Goal: Information Seeking & Learning: Learn about a topic

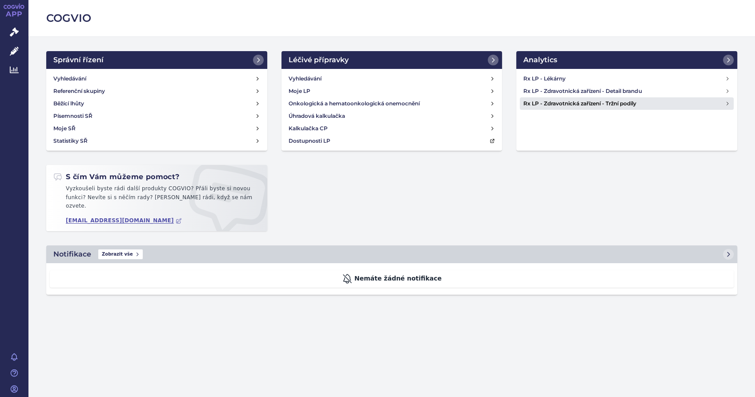
click at [566, 104] on h4 "Rx LP - Zdravotnická zařízení - Tržní podíly" at bounding box center [623, 103] width 201 height 9
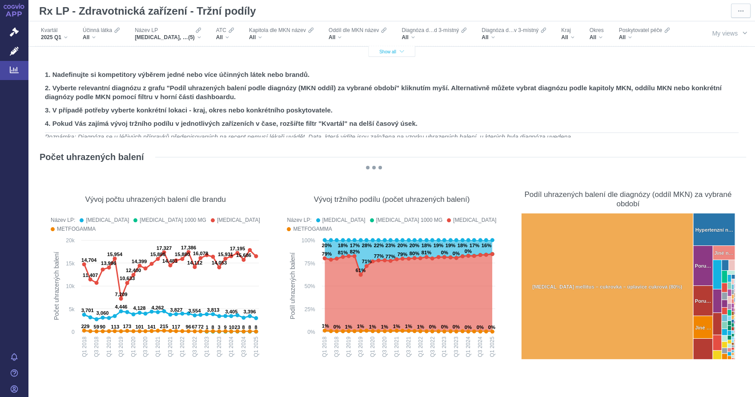
click at [400, 53] on icon "button" at bounding box center [402, 51] width 4 height 5
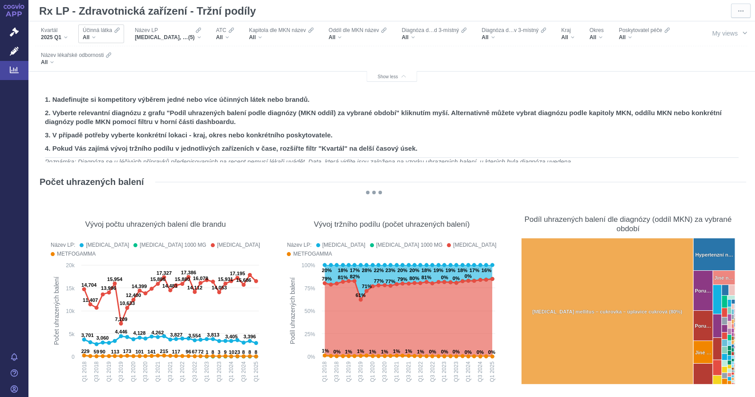
click at [96, 36] on div "All" at bounding box center [101, 37] width 37 height 7
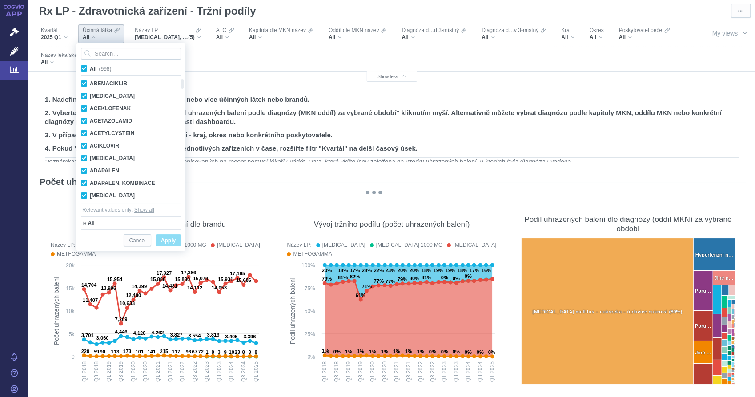
click at [90, 69] on span "All (998)" at bounding box center [100, 69] width 21 height 6
click at [90, 69] on input "All (998)" at bounding box center [93, 67] width 6 height 6
checkbox input "false"
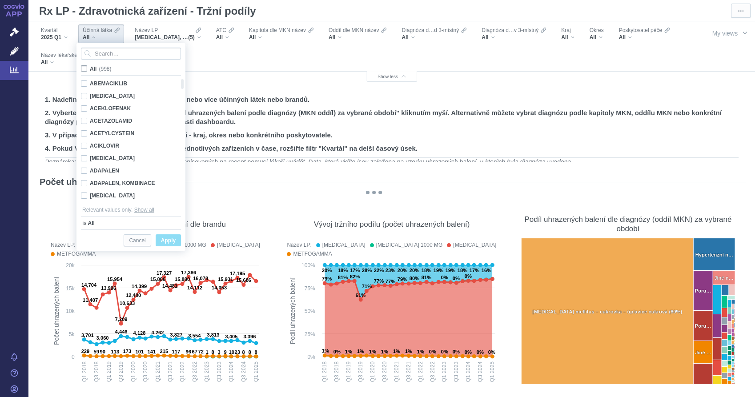
checkbox input "false"
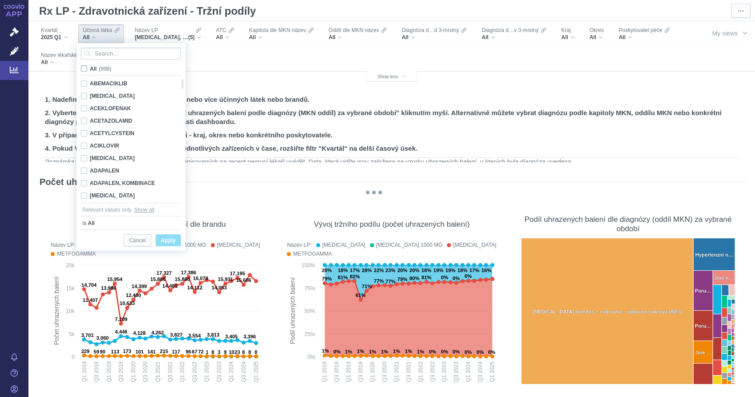
checkbox input "false"
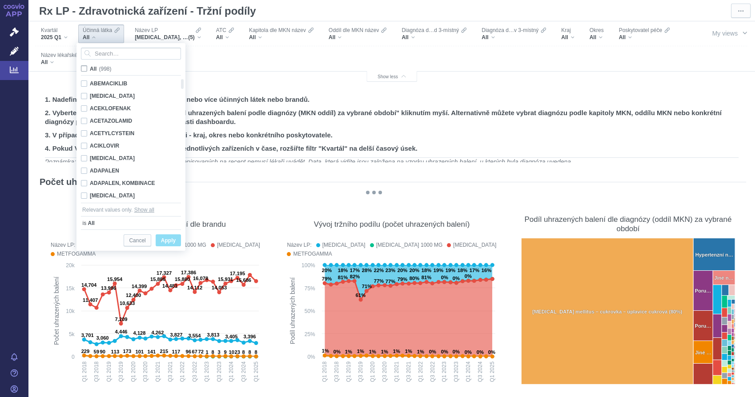
checkbox input "false"
click at [107, 55] on input "Search attribute values" at bounding box center [131, 54] width 100 height 12
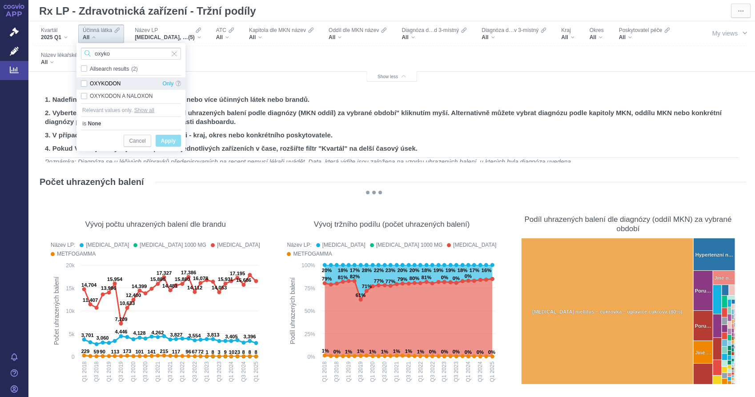
type input "oxyko"
click at [85, 84] on div "OXYKODON Only" at bounding box center [131, 83] width 109 height 12
checkbox input "true"
click at [82, 95] on div "OXYKODON A NALOXON Only" at bounding box center [131, 96] width 109 height 12
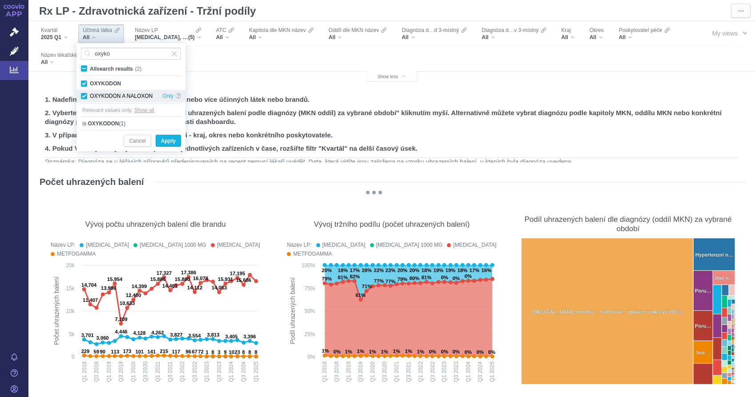
checkbox input "true"
click at [174, 142] on span "Apply" at bounding box center [168, 141] width 15 height 11
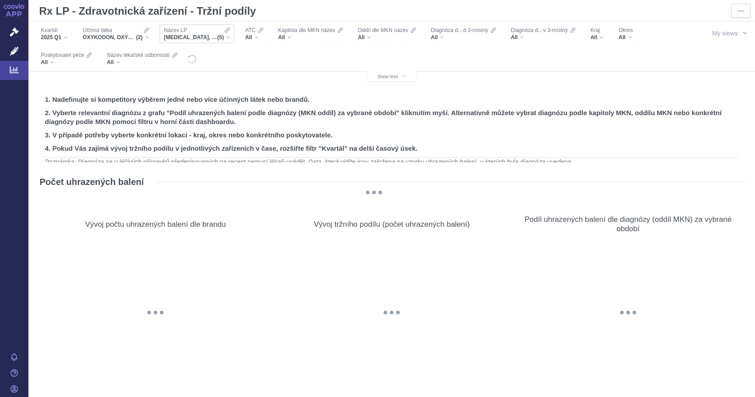
click at [228, 36] on div "[MEDICAL_DATA], [MEDICAL_DATA] 1000 MG, [MEDICAL_DATA], METFOGAMMA, METFOGAMMA …" at bounding box center [197, 37] width 66 height 7
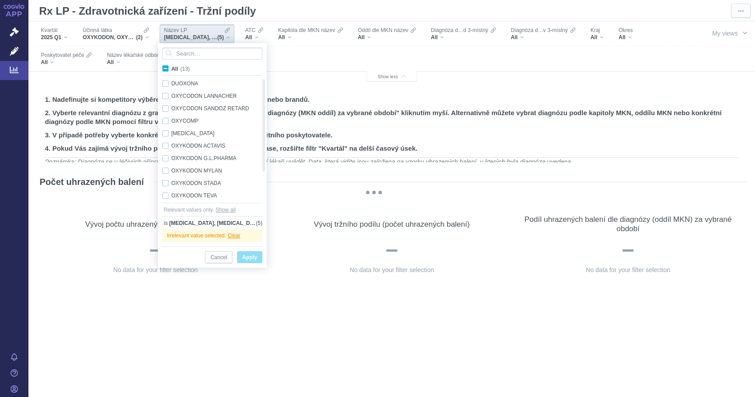
click at [171, 67] on span "All (13)" at bounding box center [180, 69] width 19 height 6
click at [171, 67] on input "All (13)" at bounding box center [174, 67] width 6 height 6
checkbox input "true"
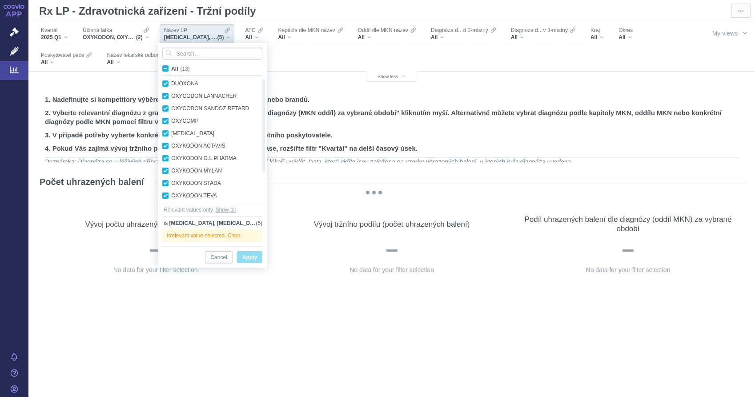
checkbox input "true"
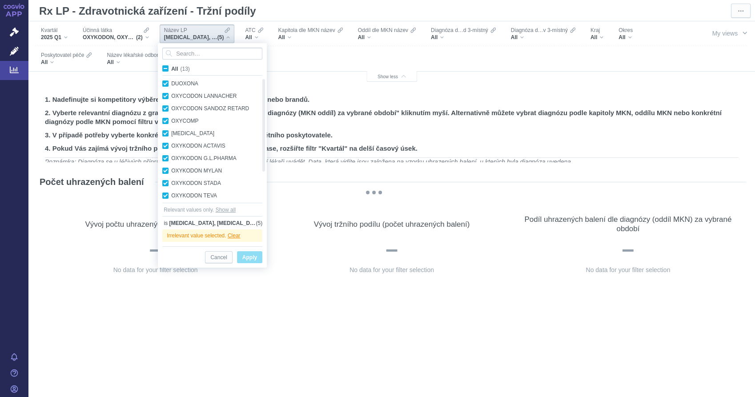
checkbox input "true"
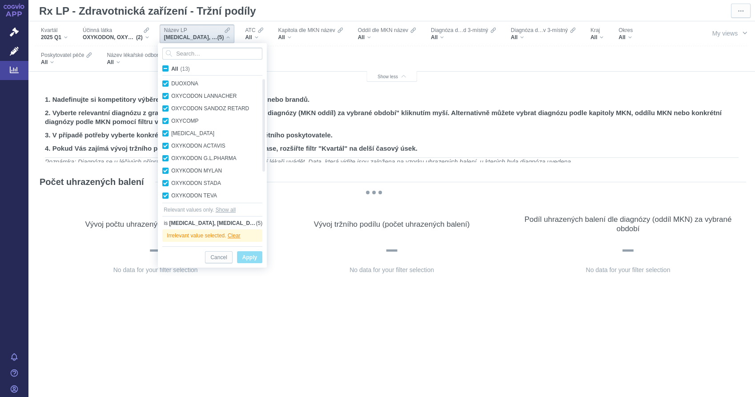
checkbox input "true"
click at [246, 258] on span "Apply" at bounding box center [249, 257] width 15 height 11
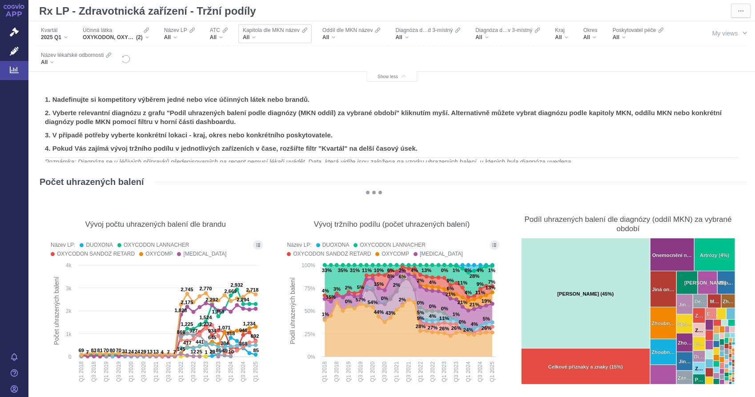
click at [256, 40] on div "All" at bounding box center [275, 37] width 64 height 7
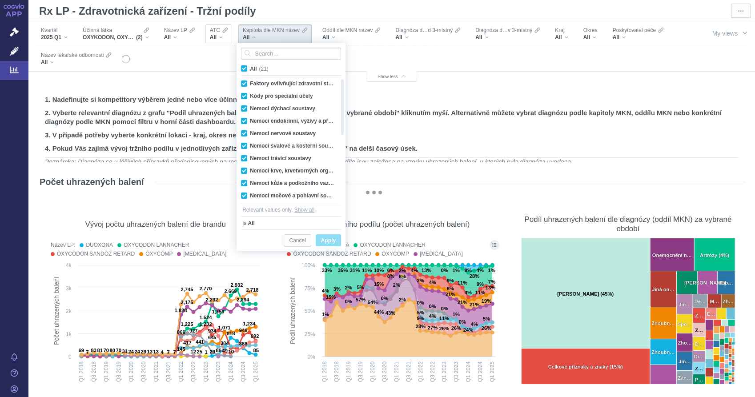
click at [213, 36] on span "All" at bounding box center [213, 37] width 7 height 7
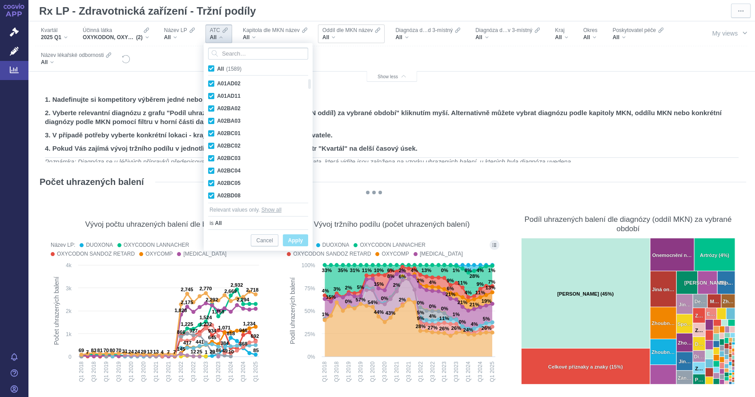
click at [331, 37] on div "All" at bounding box center [351, 37] width 58 height 7
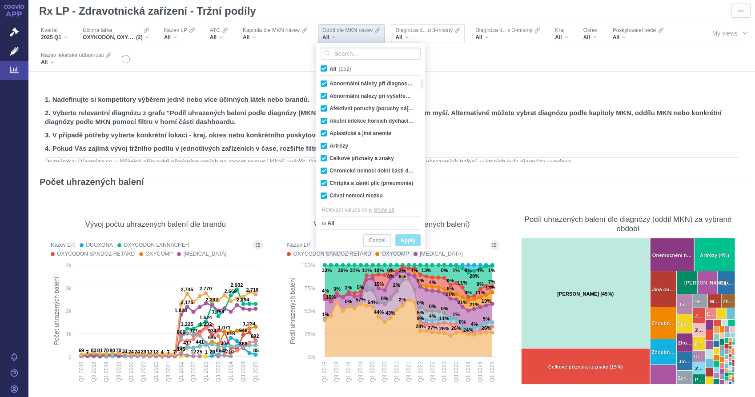
click at [408, 37] on div "All" at bounding box center [427, 37] width 65 height 7
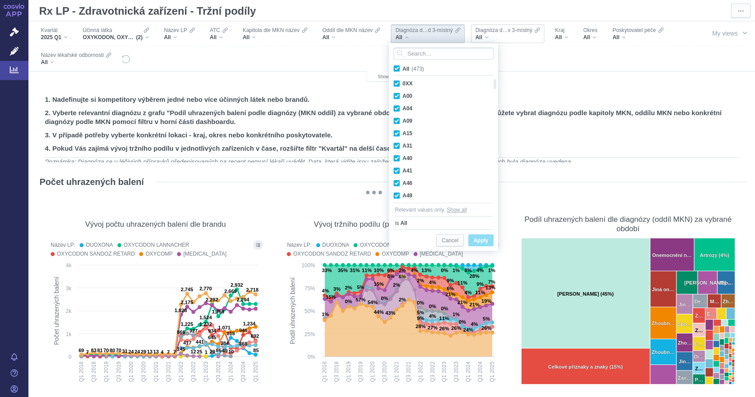
click at [485, 38] on div "All" at bounding box center [507, 37] width 64 height 7
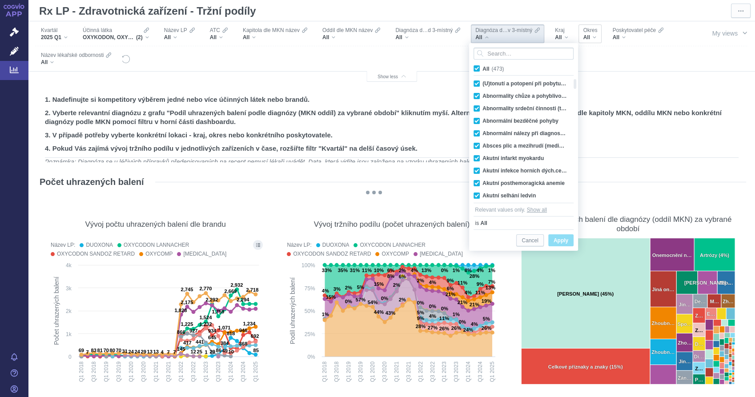
click at [592, 37] on div "All" at bounding box center [590, 37] width 14 height 7
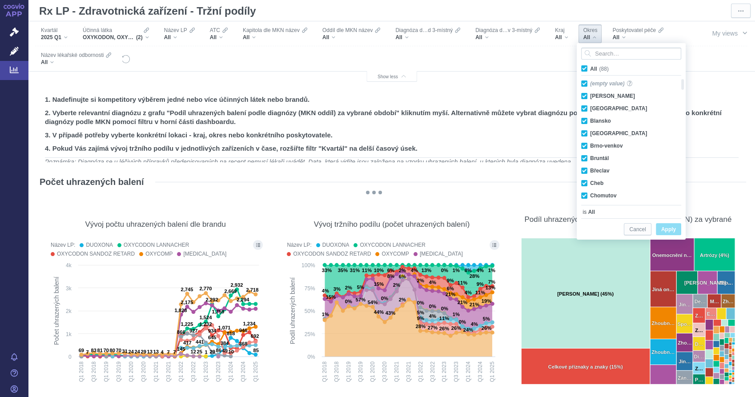
click at [590, 68] on span "All (88)" at bounding box center [599, 69] width 19 height 6
click at [590, 68] on input "All (88)" at bounding box center [593, 67] width 6 height 6
checkbox input "false"
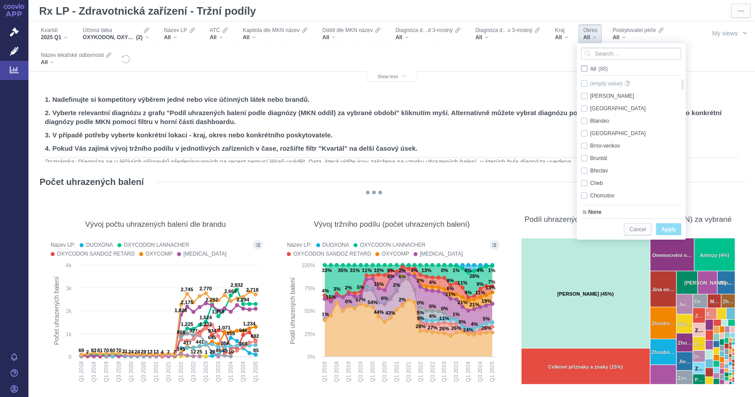
checkbox input "false"
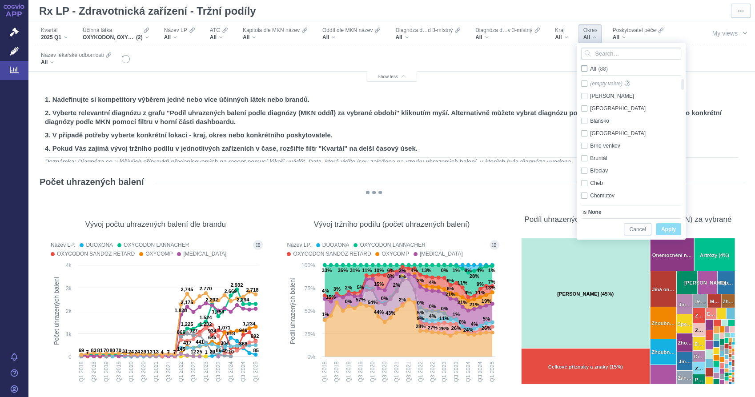
checkbox input "false"
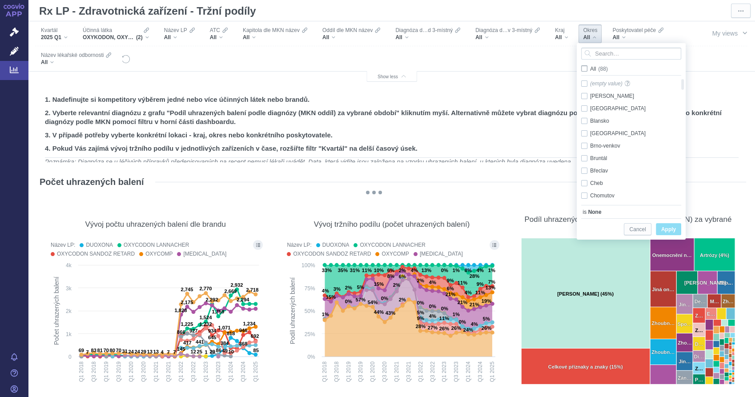
checkbox input "false"
click at [605, 53] on input "Search attribute values" at bounding box center [631, 54] width 100 height 12
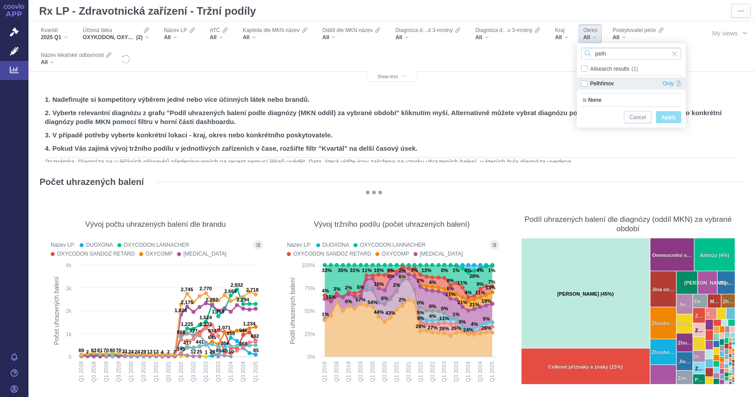
type input "pelh"
click at [586, 80] on div "Pelhřimov Only" at bounding box center [631, 83] width 109 height 12
checkbox input "true"
click at [676, 114] on span "Apply" at bounding box center [668, 117] width 15 height 11
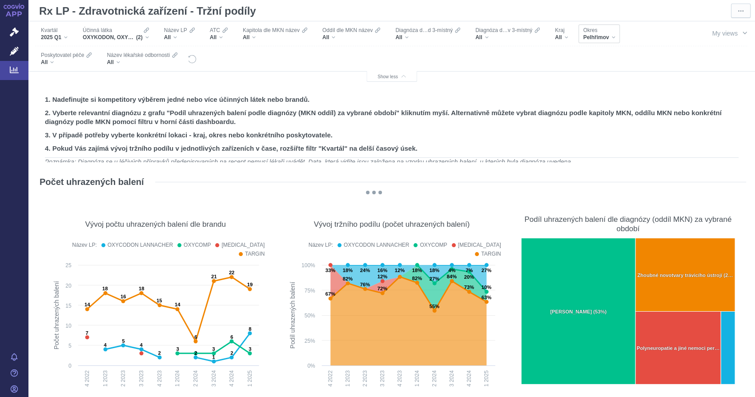
click at [611, 35] on div "Pelhřimov" at bounding box center [599, 37] width 32 height 7
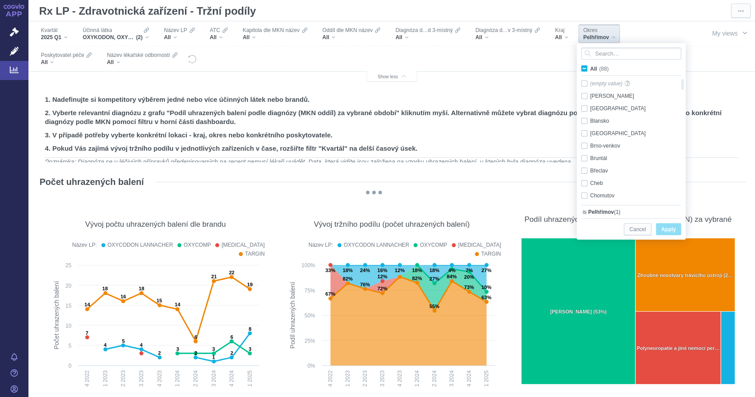
click at [590, 70] on span "All (88)" at bounding box center [599, 69] width 19 height 6
click at [590, 70] on input "All (88)" at bounding box center [593, 67] width 6 height 6
checkbox input "true"
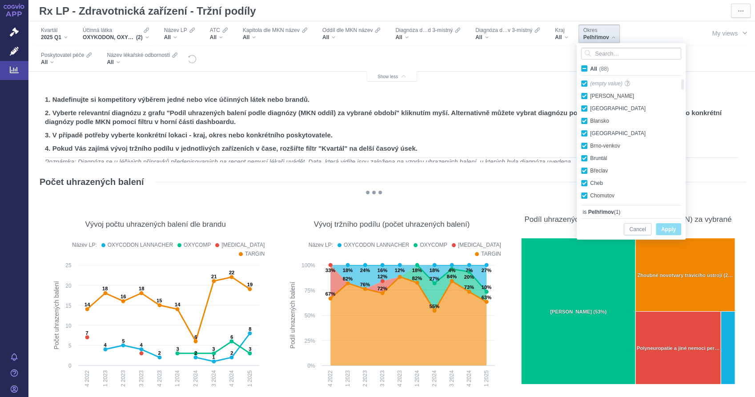
checkbox input "true"
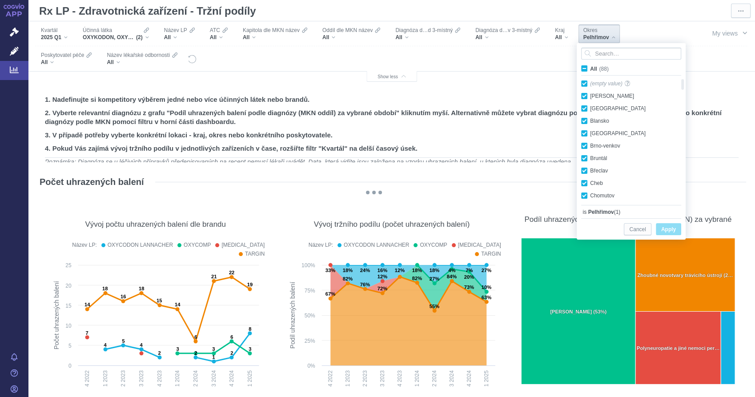
checkbox input "true"
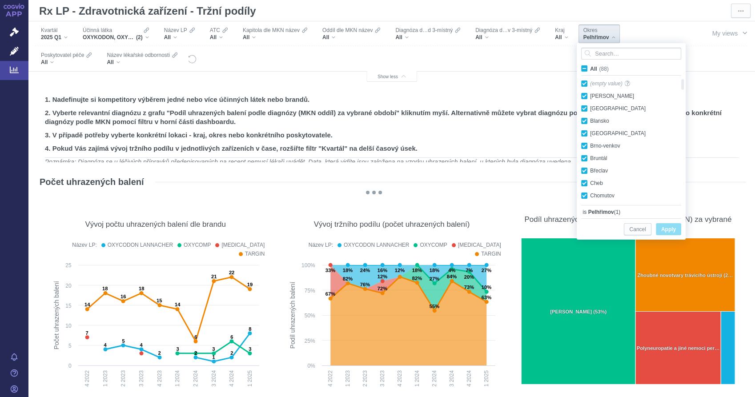
checkbox input "true"
click at [590, 70] on span "All (88)" at bounding box center [599, 69] width 19 height 6
click at [590, 70] on input "All (88)" at bounding box center [593, 67] width 6 height 6
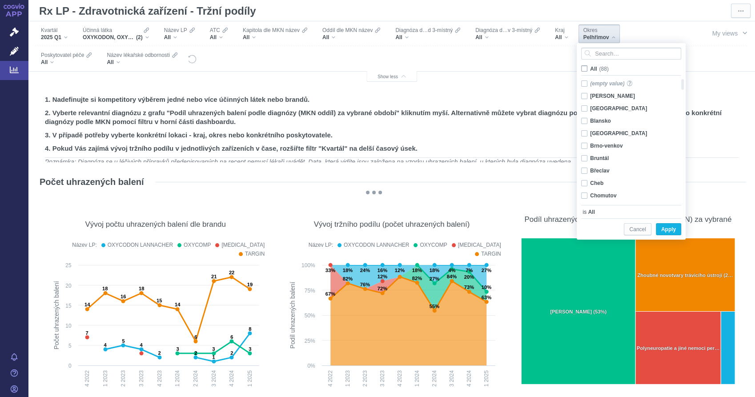
checkbox input "false"
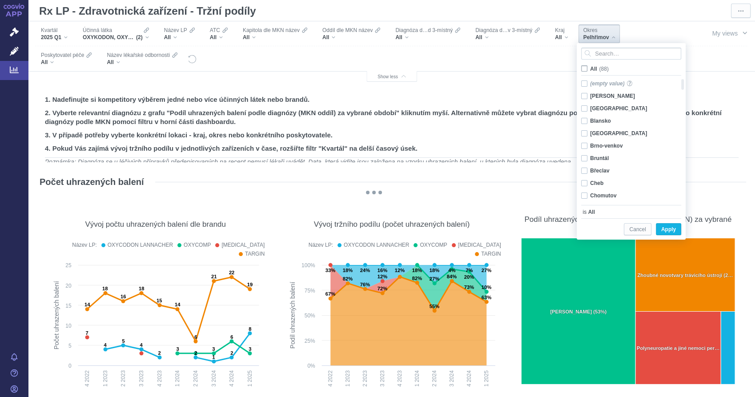
checkbox input "false"
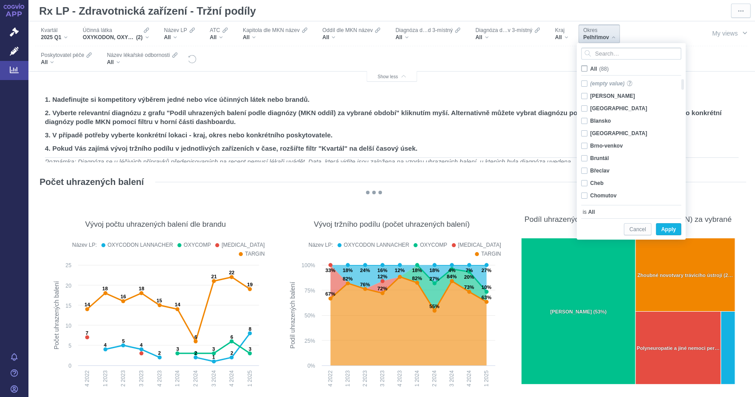
checkbox input "false"
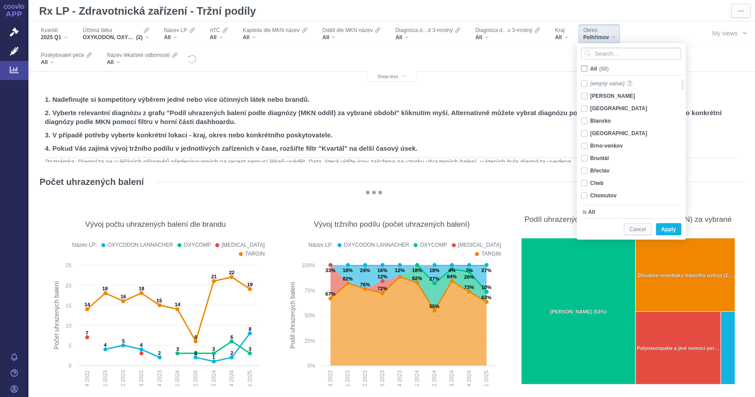
checkbox input "false"
click at [587, 96] on div "[PERSON_NAME] Only" at bounding box center [628, 96] width 102 height 12
checkbox input "true"
click at [667, 228] on span "Apply" at bounding box center [668, 229] width 15 height 11
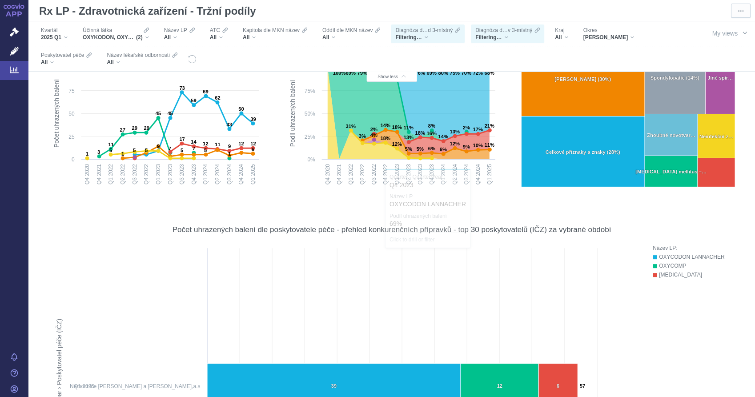
scroll to position [395, 0]
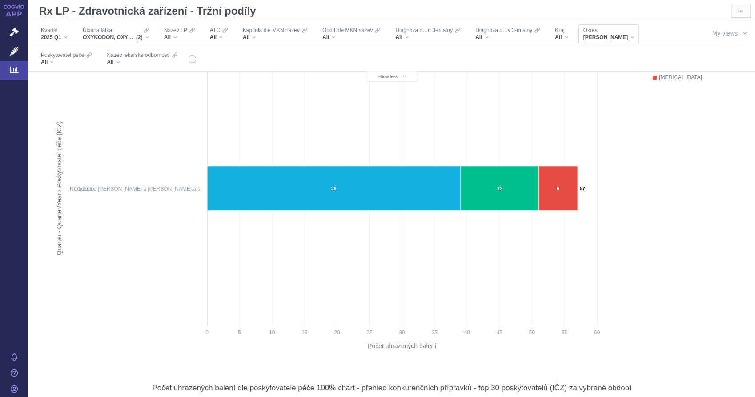
click at [604, 34] on span "[PERSON_NAME]" at bounding box center [605, 37] width 45 height 7
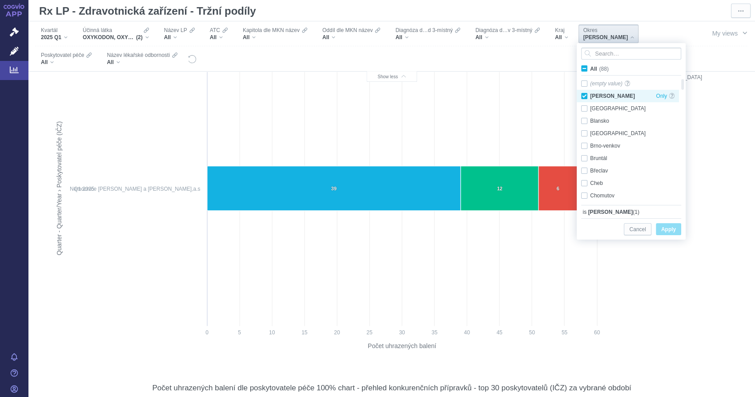
click at [583, 95] on div "[PERSON_NAME] Only" at bounding box center [628, 96] width 102 height 12
checkbox input "false"
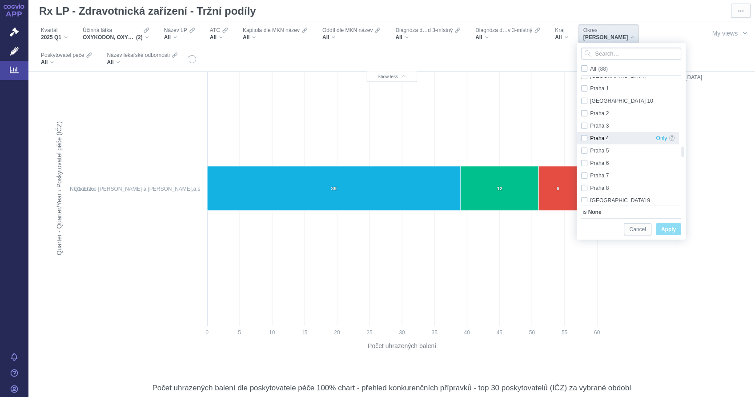
click at [587, 139] on div "Praha 4 Only" at bounding box center [628, 138] width 102 height 12
checkbox input "true"
click at [676, 230] on span "Apply" at bounding box center [668, 229] width 15 height 11
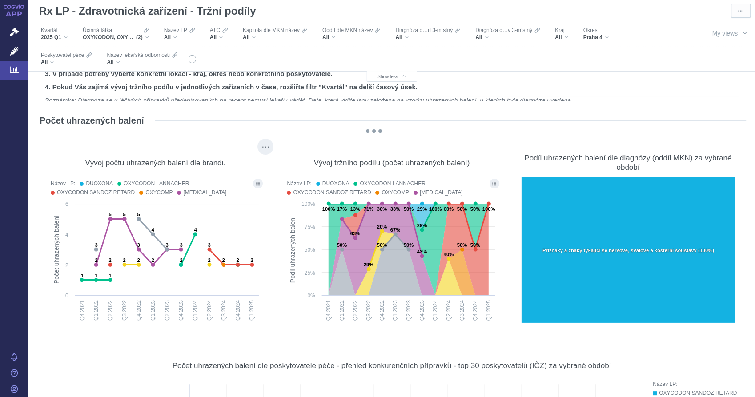
scroll to position [49, 0]
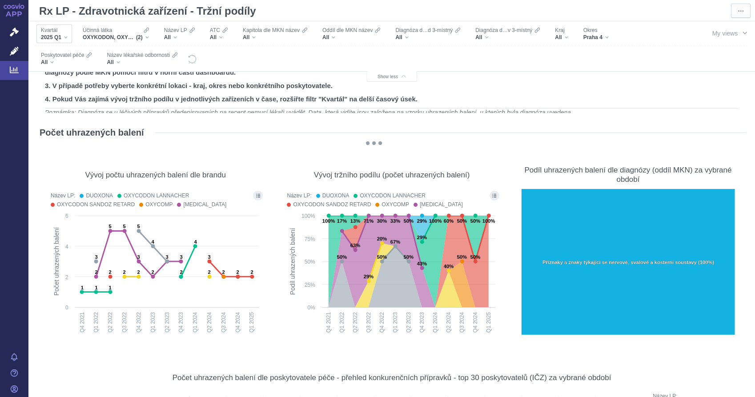
click at [65, 38] on div "2025 Q1" at bounding box center [54, 37] width 27 height 7
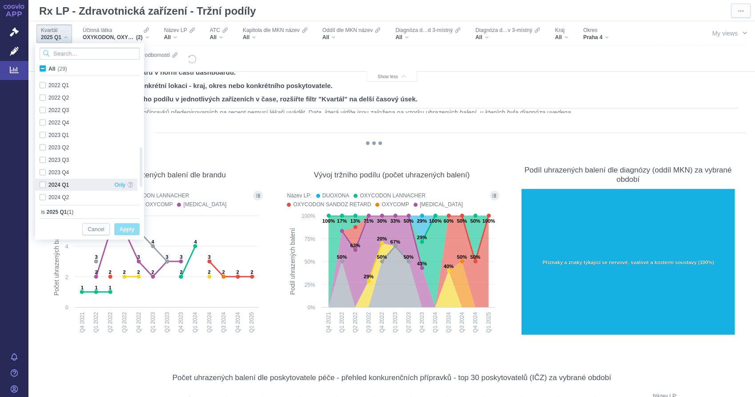
checkbox input "true"
click at [46, 183] on div "2024 Q4 Only" at bounding box center [86, 183] width 102 height 12
checkbox input "true"
click at [43, 193] on div "2025 Q1 Only" at bounding box center [86, 195] width 102 height 12
checkbox input "false"
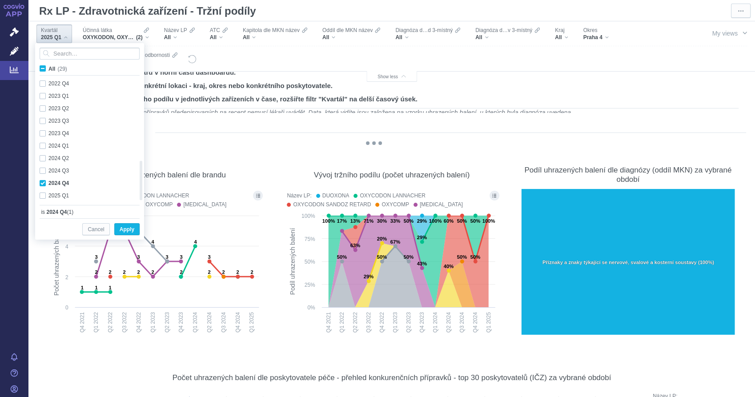
click at [586, 89] on h2 "3. V případě potřeby vyberte konkrétní lokaci - kraj, okres nebo konkrétního po…" at bounding box center [392, 85] width 694 height 9
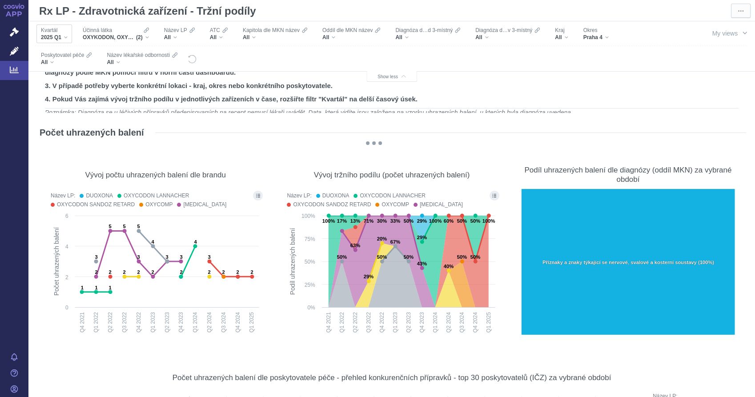
click at [68, 36] on div "Kvartál 2025 Q1" at bounding box center [54, 33] width 36 height 19
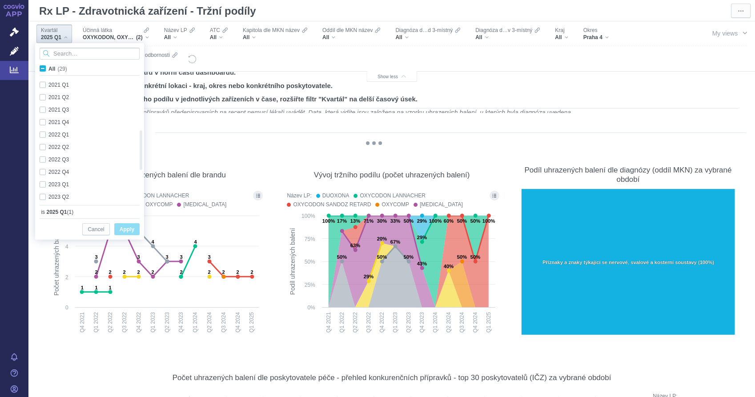
checkbox input "true"
click at [45, 195] on div "2025 Q1 Only" at bounding box center [86, 195] width 102 height 12
checkbox input "false"
click at [42, 183] on div "2024 Q4 Only" at bounding box center [86, 183] width 102 height 12
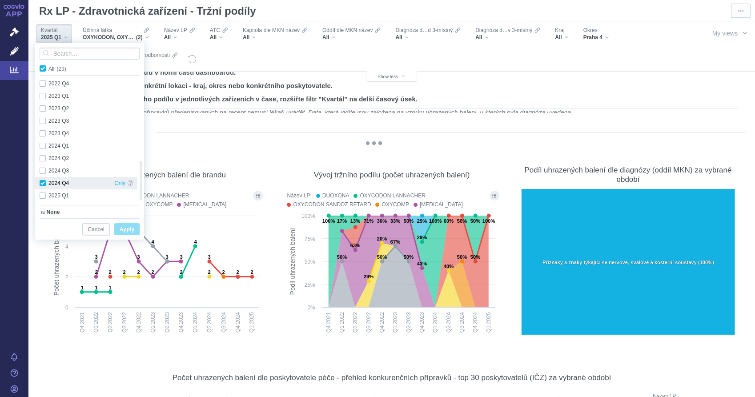
checkbox input "true"
click at [120, 227] on span "Apply" at bounding box center [127, 229] width 15 height 11
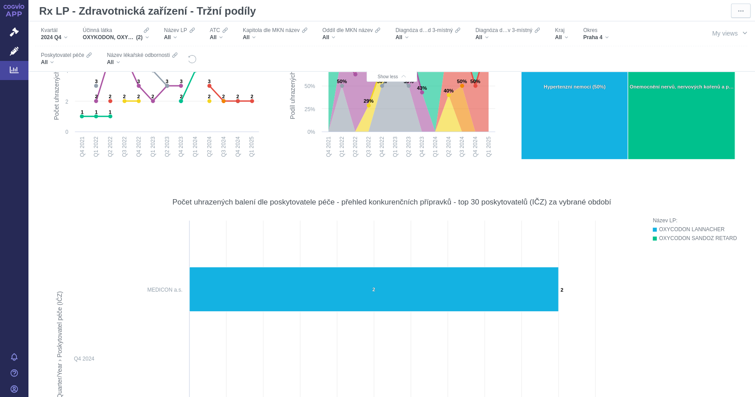
scroll to position [148, 0]
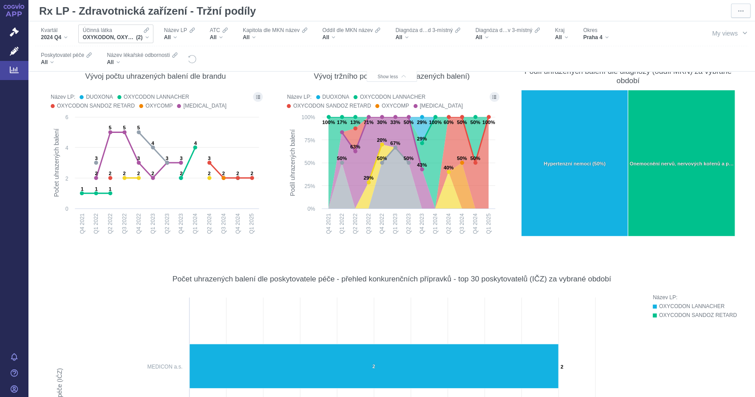
click at [146, 41] on div "Účinná látka OXYKODON, OXYKODON A NALOXON (2)" at bounding box center [115, 33] width 75 height 19
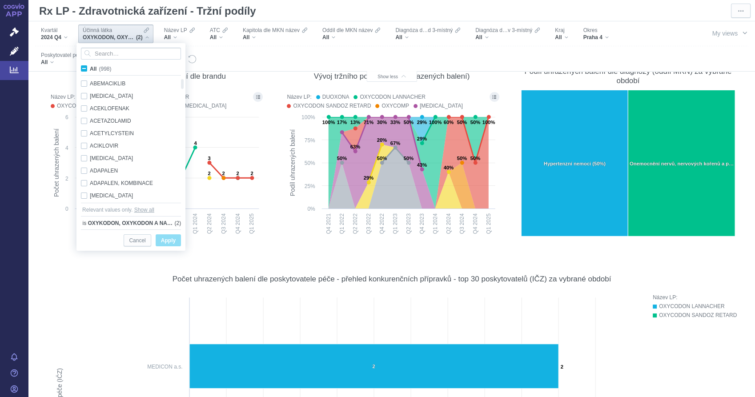
click at [90, 68] on span "All (998)" at bounding box center [100, 69] width 21 height 6
click at [90, 68] on input "All (998)" at bounding box center [93, 67] width 6 height 6
checkbox input "true"
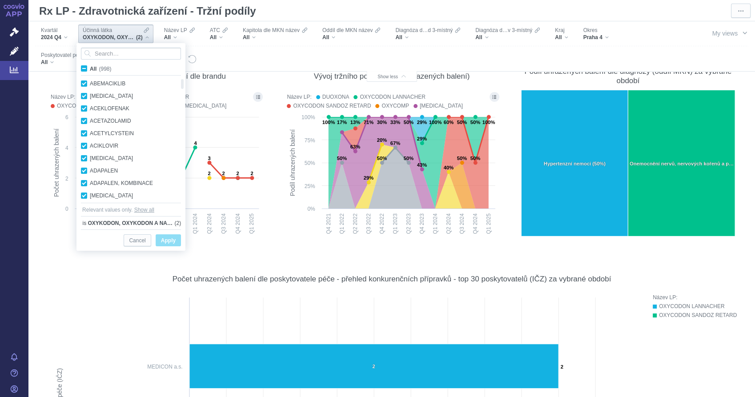
checkbox input "true"
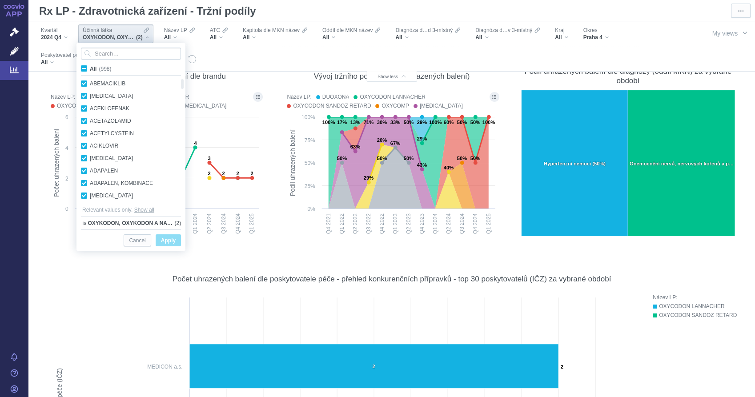
checkbox input "true"
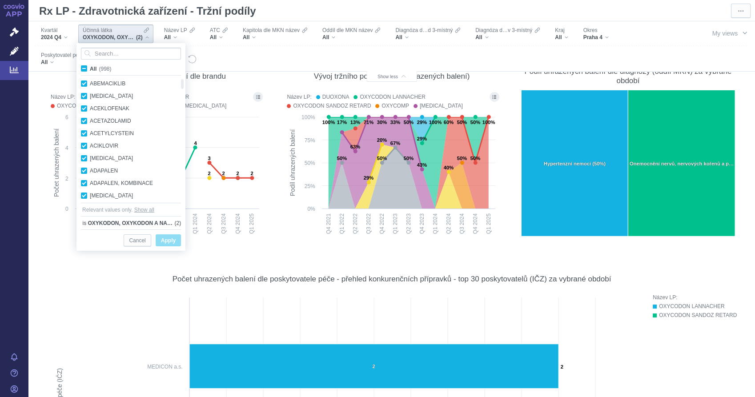
checkbox input "true"
click at [90, 68] on span "All (998)" at bounding box center [100, 69] width 21 height 6
click at [90, 68] on input "All (998)" at bounding box center [93, 67] width 6 height 6
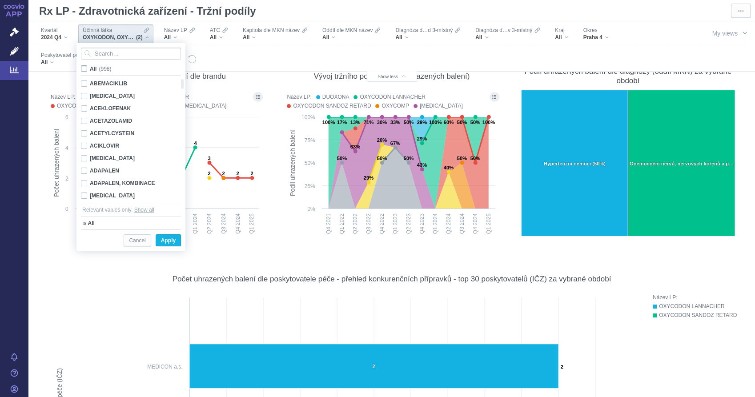
checkbox input "false"
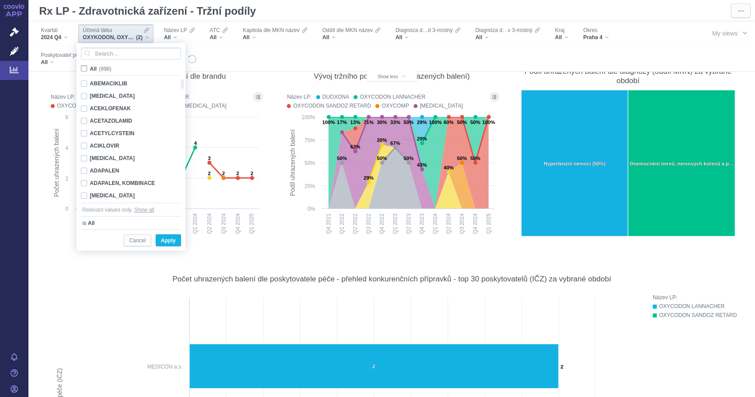
checkbox input "false"
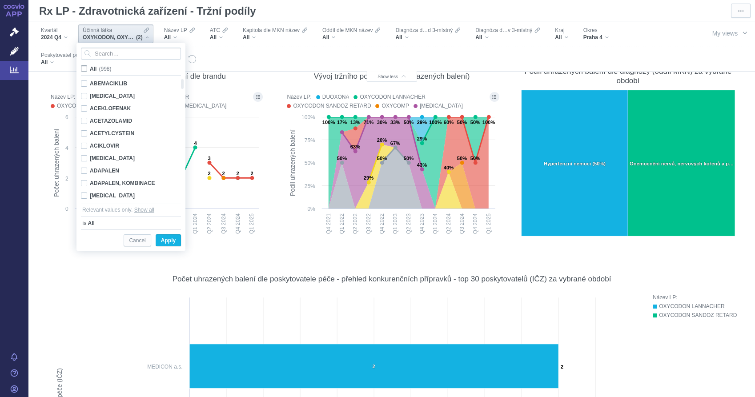
checkbox input "false"
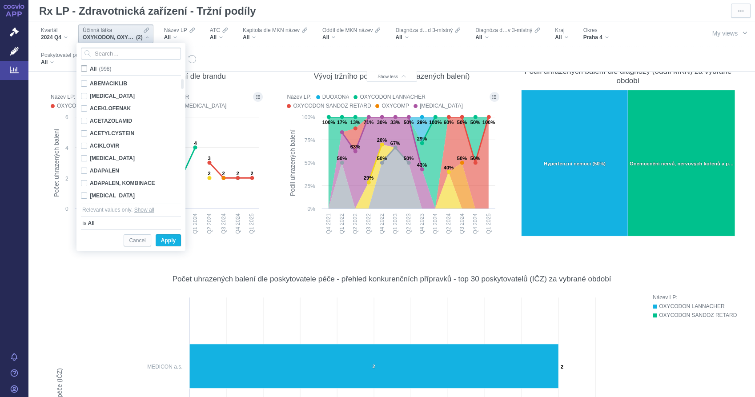
checkbox input "false"
click at [110, 53] on input "Search attribute values" at bounding box center [131, 54] width 100 height 12
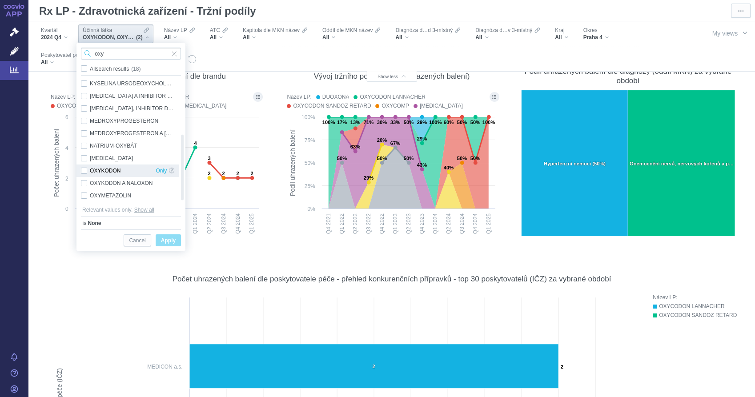
type input "oxy"
click at [105, 169] on div "OXYKODON Only" at bounding box center [128, 171] width 102 height 12
checkbox input "true"
click at [168, 239] on span "Apply" at bounding box center [168, 240] width 15 height 11
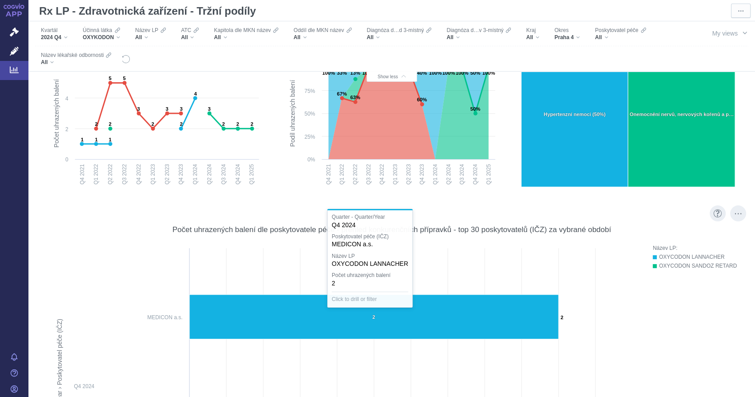
scroll to position [0, 0]
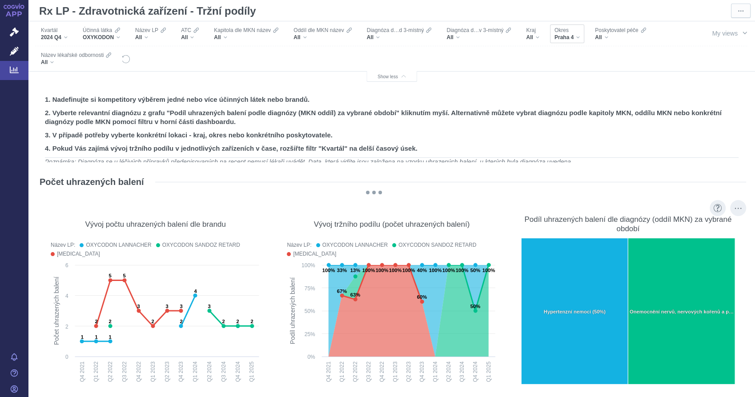
click at [580, 40] on div "[GEOGRAPHIC_DATA] 4" at bounding box center [567, 33] width 34 height 19
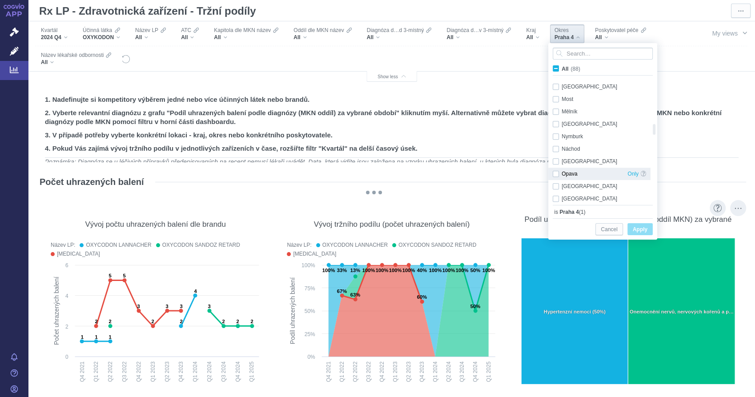
checkbox input "true"
click at [556, 187] on div "Praha 4 Only" at bounding box center [599, 187] width 102 height 12
checkbox input "false"
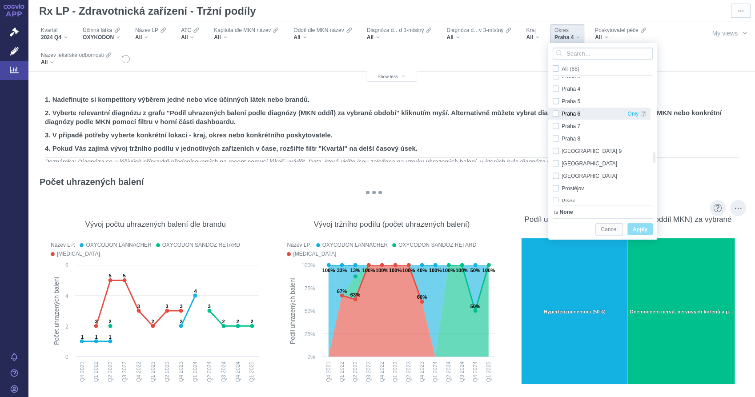
click at [555, 115] on div "Praha 6 Only" at bounding box center [599, 114] width 102 height 12
checkbox input "true"
click at [646, 232] on span "Apply" at bounding box center [640, 229] width 15 height 11
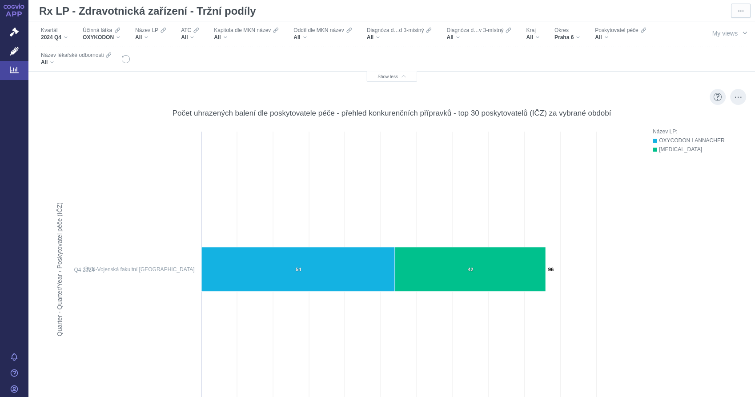
scroll to position [296, 0]
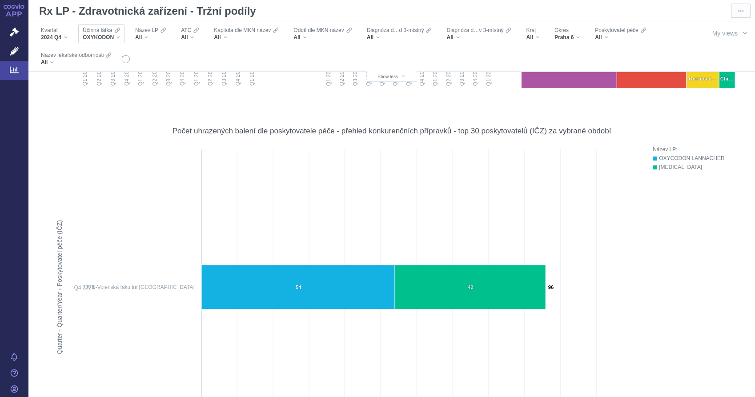
click at [120, 40] on div "Účinná látka OXYKODON" at bounding box center [101, 33] width 46 height 19
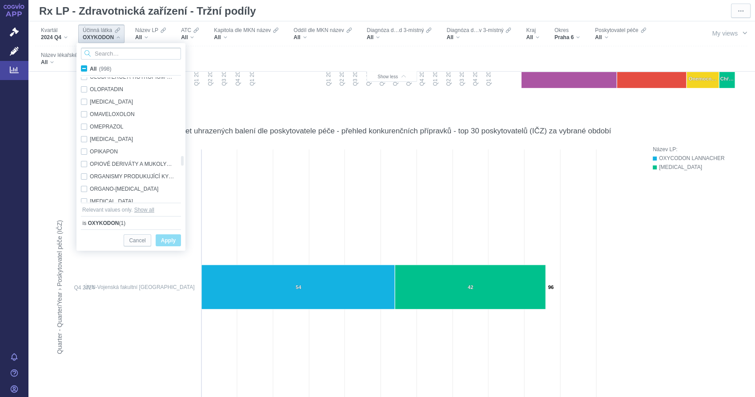
checkbox input "true"
click at [84, 151] on div "OXYKODON A NALOXON Only" at bounding box center [128, 153] width 102 height 12
checkbox input "true"
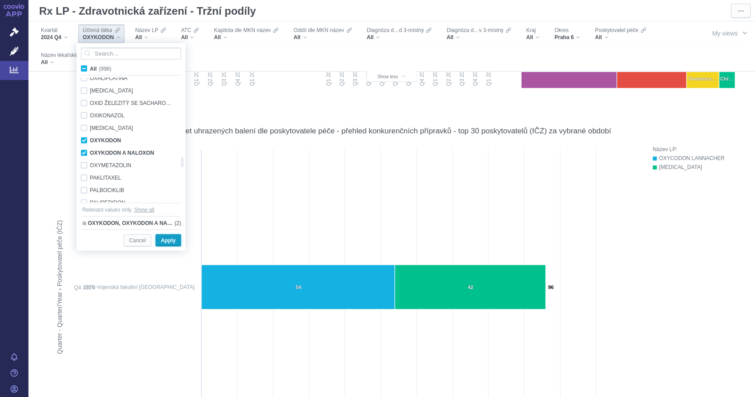
click at [167, 239] on span "Apply" at bounding box center [168, 240] width 15 height 11
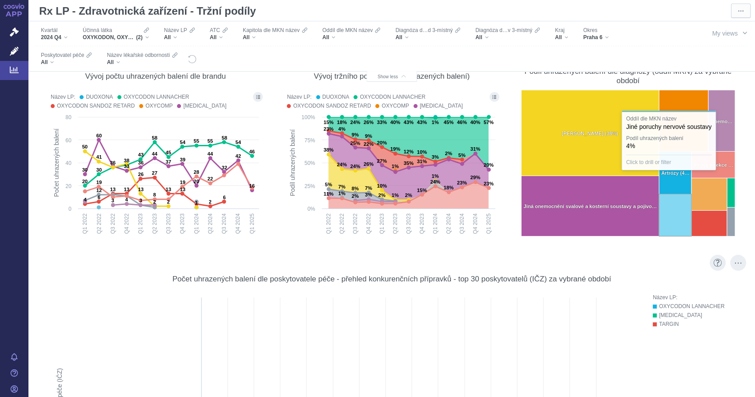
scroll to position [247, 0]
